Goal: Task Accomplishment & Management: Manage account settings

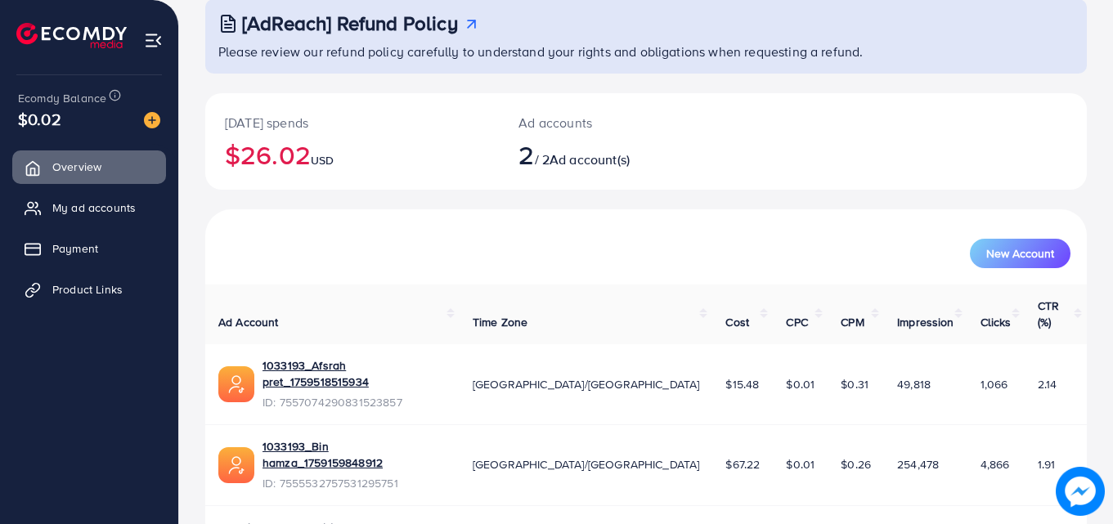
scroll to position [103, 0]
click at [78, 207] on span "My ad accounts" at bounding box center [97, 208] width 83 height 16
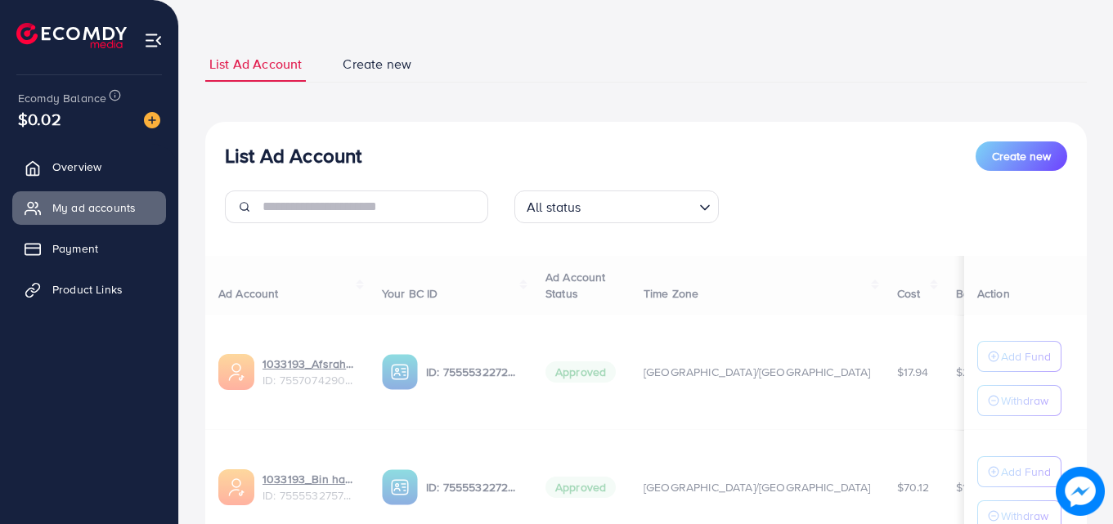
scroll to position [213, 0]
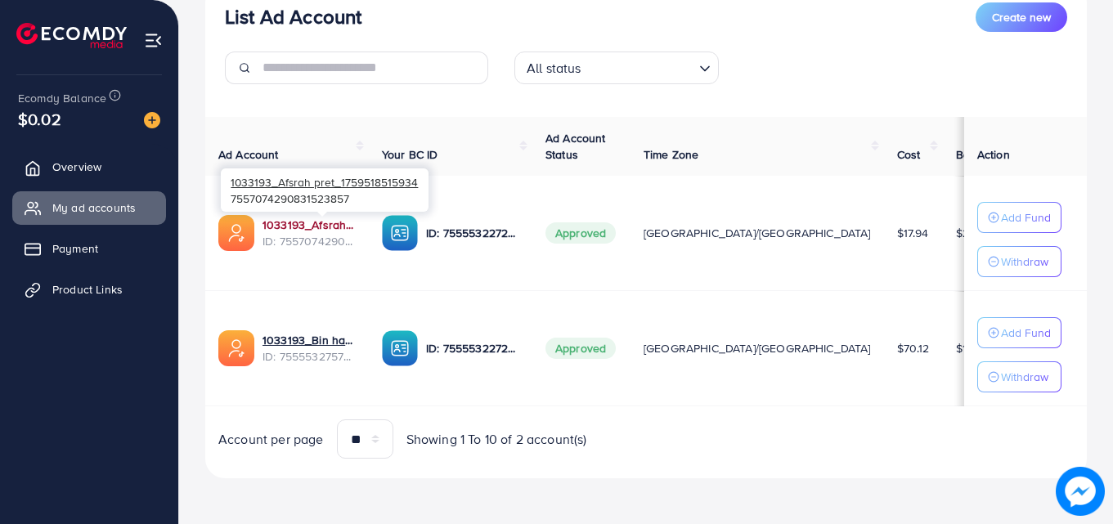
click at [290, 230] on link "1033193_Afsrah pret_1759518515934" at bounding box center [308, 225] width 93 height 16
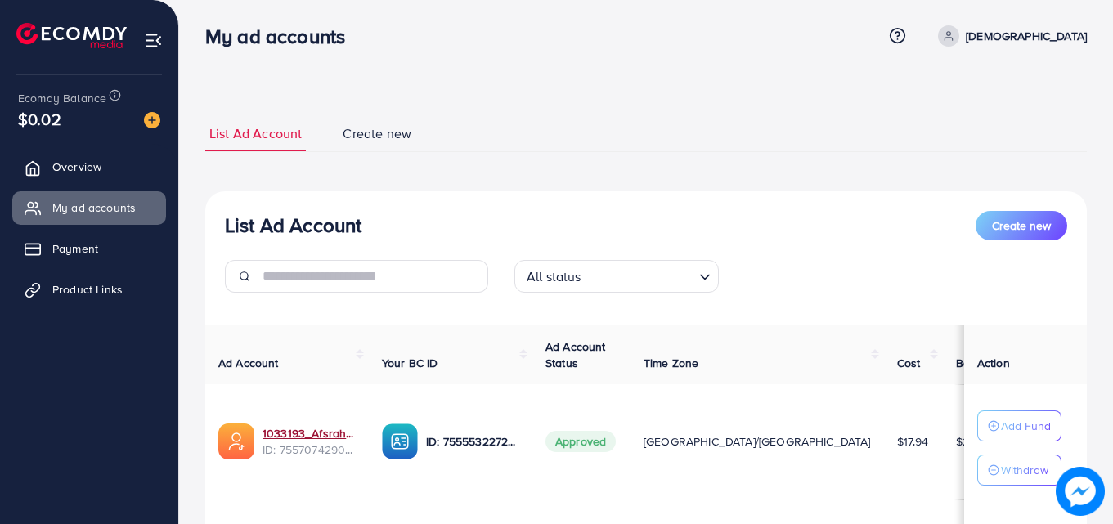
scroll to position [6, 0]
click at [1043, 42] on link "[DEMOGRAPHIC_DATA]" at bounding box center [1008, 35] width 155 height 21
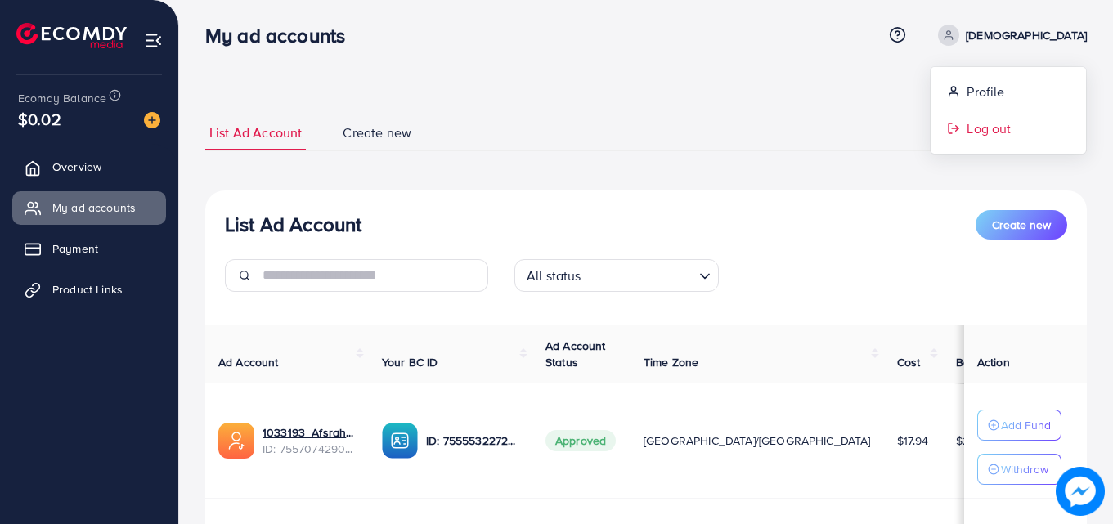
click at [1003, 124] on span "Log out" at bounding box center [989, 129] width 44 height 20
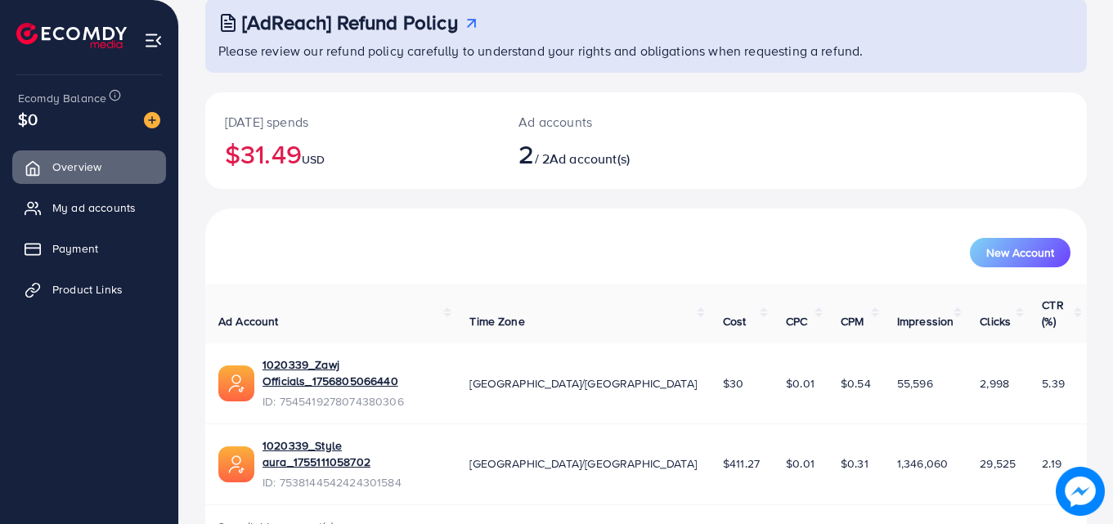
scroll to position [97, 0]
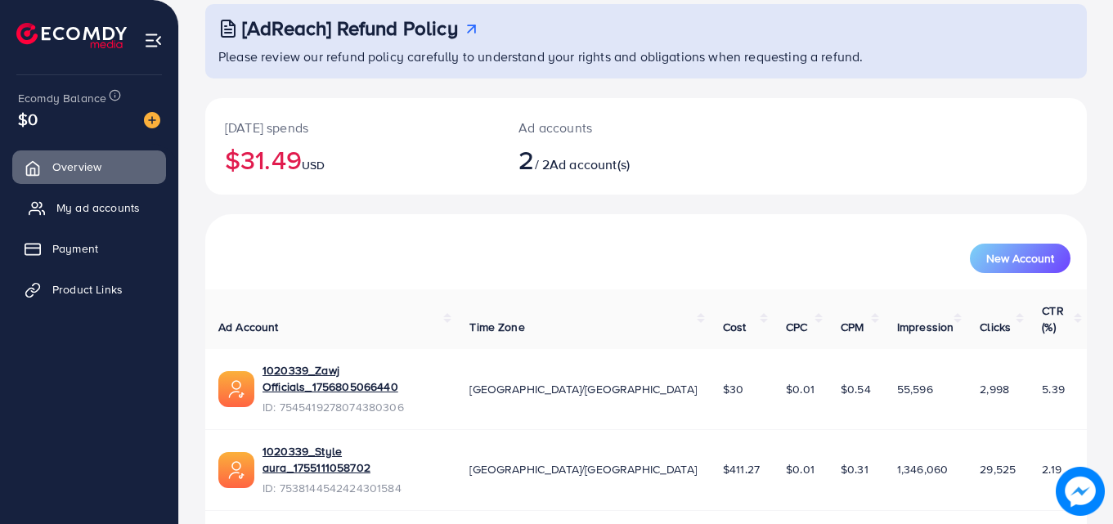
click at [62, 218] on link "My ad accounts" at bounding box center [89, 207] width 154 height 33
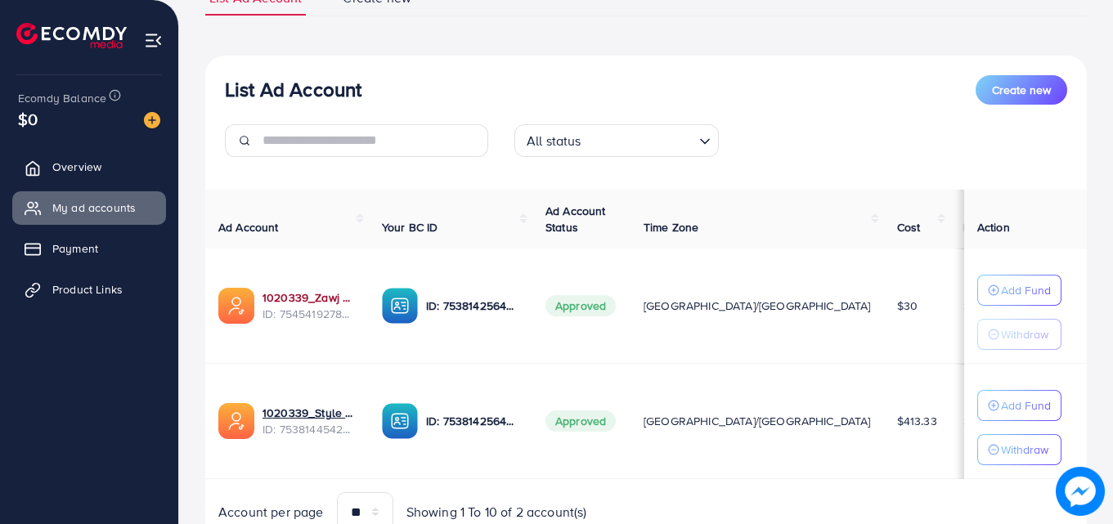
scroll to position [213, 0]
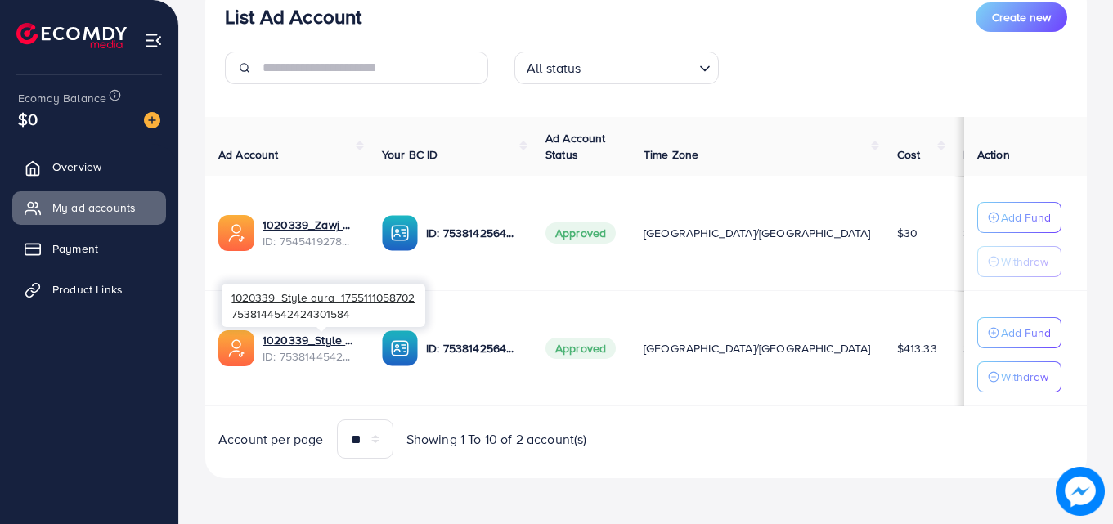
click at [330, 350] on span "ID: 7538144542424301584" at bounding box center [308, 356] width 93 height 16
click at [335, 342] on link "1020339_Style aura_1755111058702" at bounding box center [308, 340] width 93 height 16
click at [370, 520] on div "**********" at bounding box center [646, 156] width 934 height 738
